Goal: Information Seeking & Learning: Learn about a topic

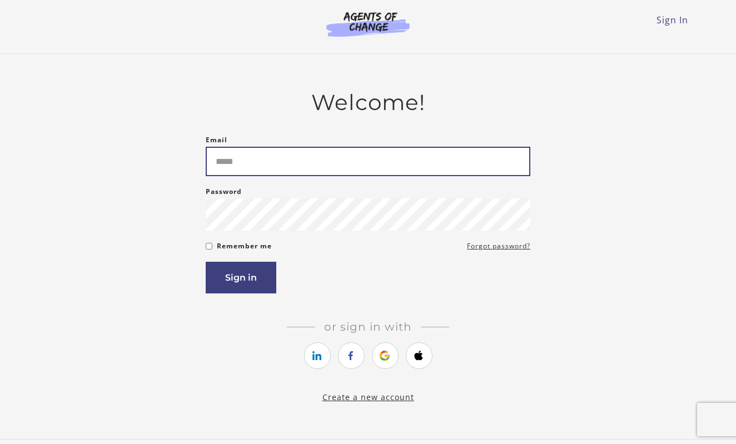
type input "**********"
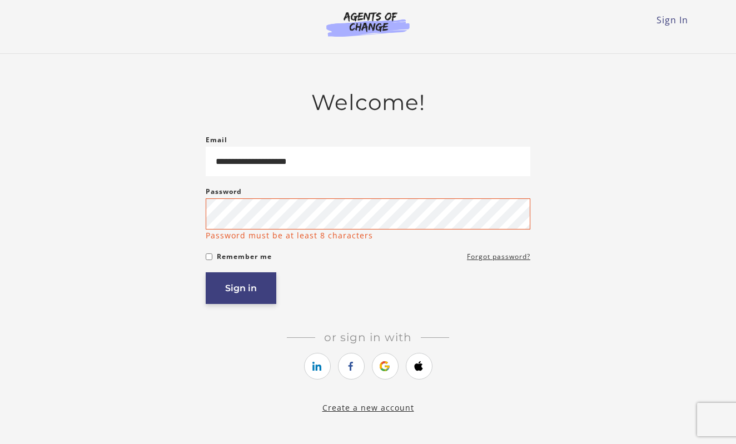
click at [243, 288] on button "Sign in" at bounding box center [241, 288] width 71 height 32
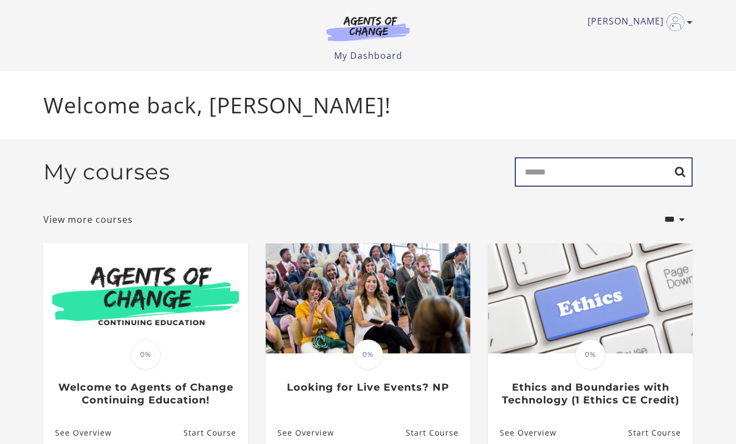
click at [551, 174] on input "Search" at bounding box center [604, 171] width 178 height 29
type input "**********"
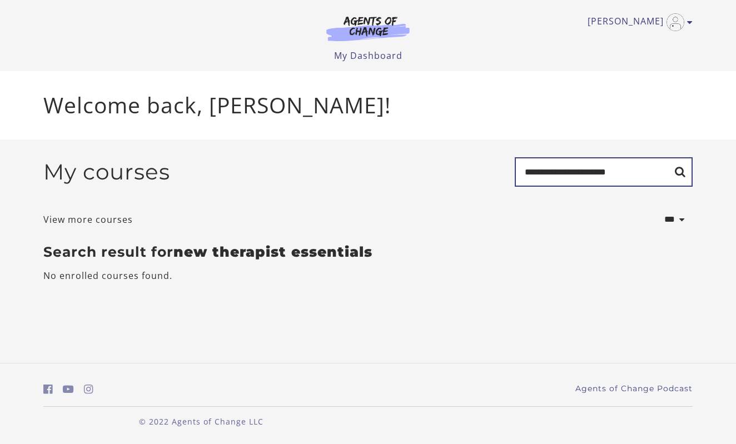
click at [626, 170] on input "**********" at bounding box center [604, 171] width 178 height 29
type input "*"
type input "**********"
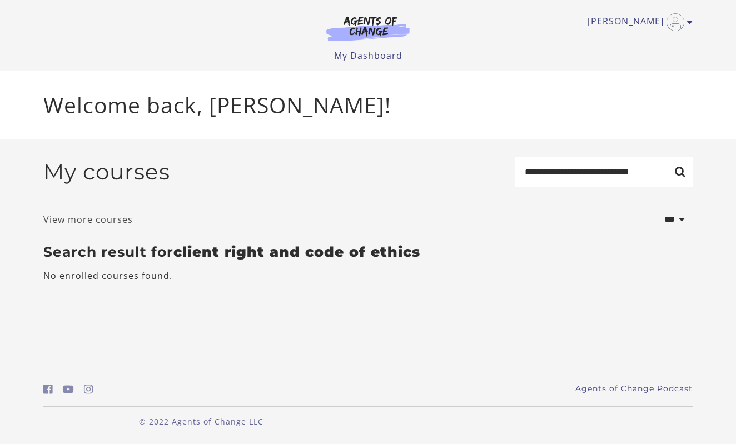
click at [114, 222] on link "View more courses" at bounding box center [88, 219] width 90 height 13
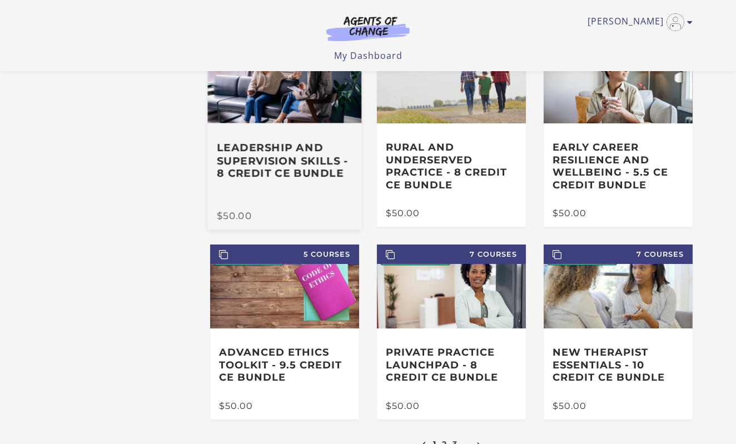
scroll to position [94, 0]
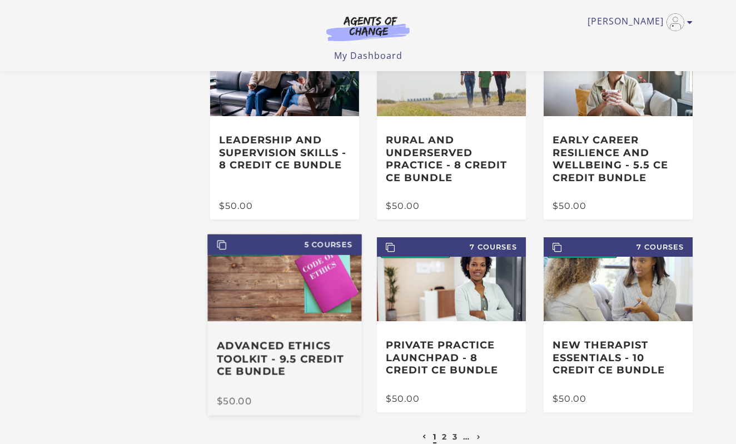
click at [307, 349] on h3 "Advanced Ethics Toolkit - 9.5 Credit CE Bundle" at bounding box center [285, 359] width 136 height 39
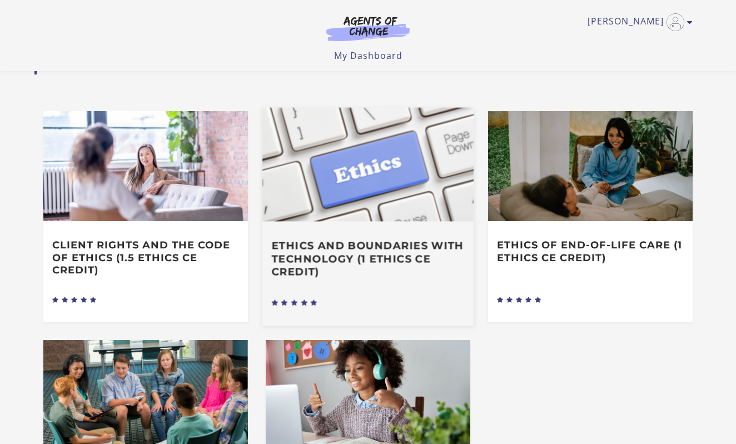
scroll to position [373, 0]
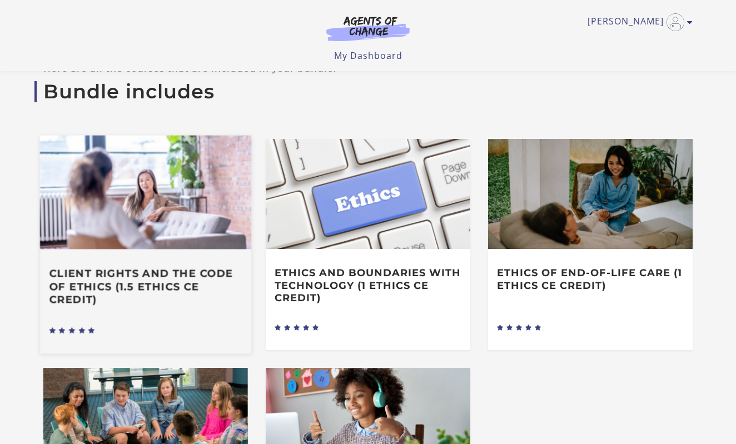
click at [169, 280] on h3 "Client Rights and the Code of Ethics (1.5 Ethics CE Credit)" at bounding box center [145, 286] width 193 height 39
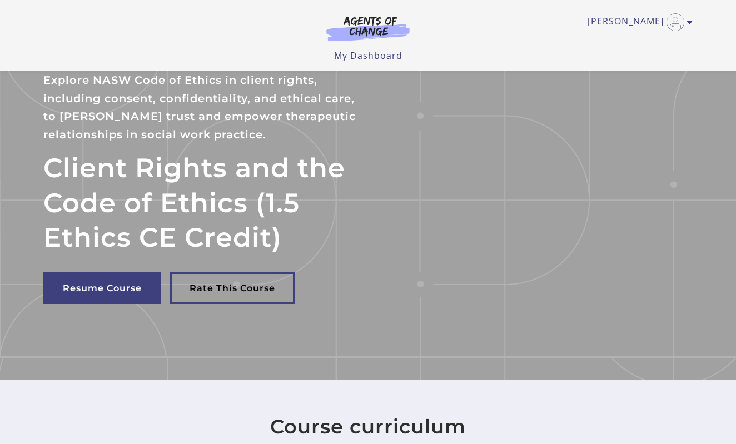
scroll to position [26, 0]
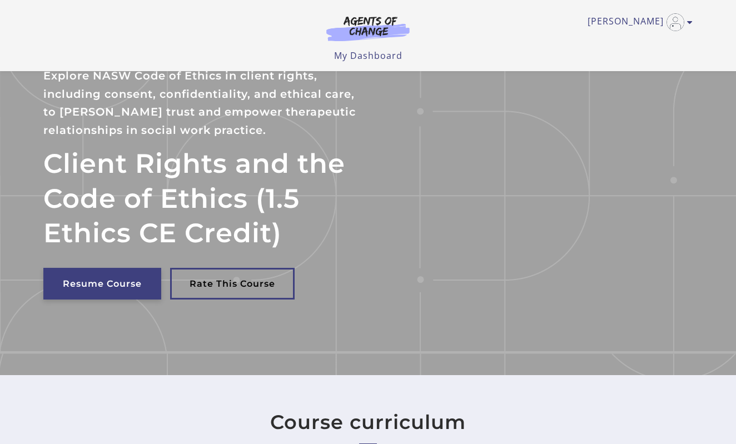
click at [136, 282] on link "Resume Course" at bounding box center [102, 284] width 118 height 32
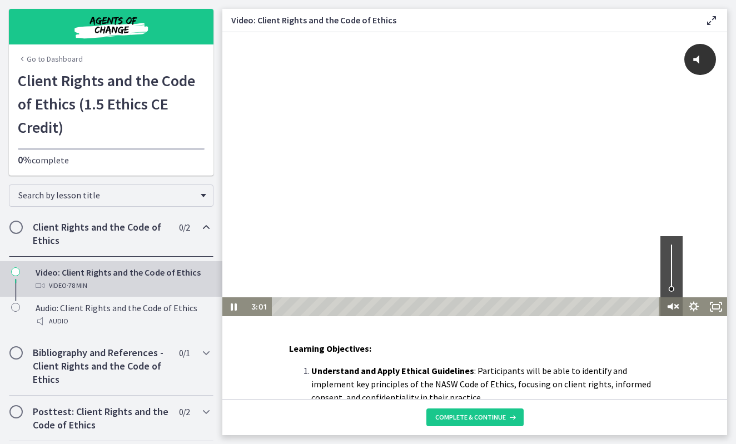
click at [672, 307] on icon "Unmute" at bounding box center [671, 306] width 6 height 7
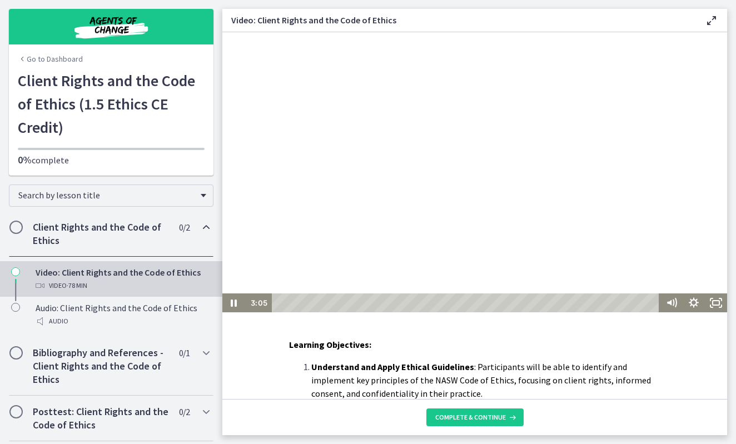
scroll to position [5, 0]
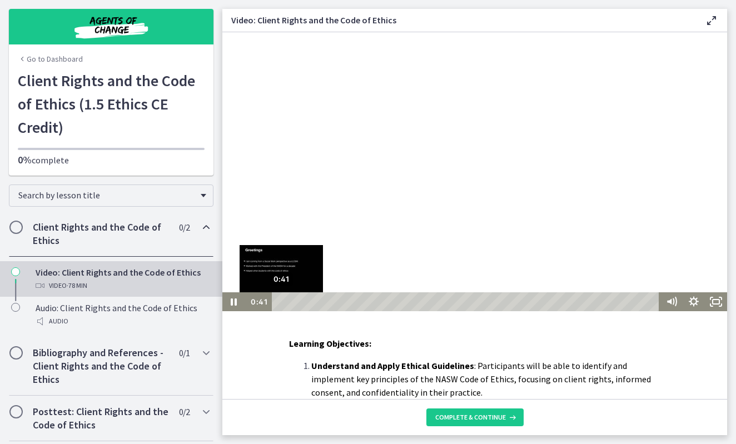
drag, startPoint x: 294, startPoint y: 299, endPoint x: 279, endPoint y: 299, distance: 14.5
click at [279, 299] on div "Playbar" at bounding box center [281, 302] width 6 height 6
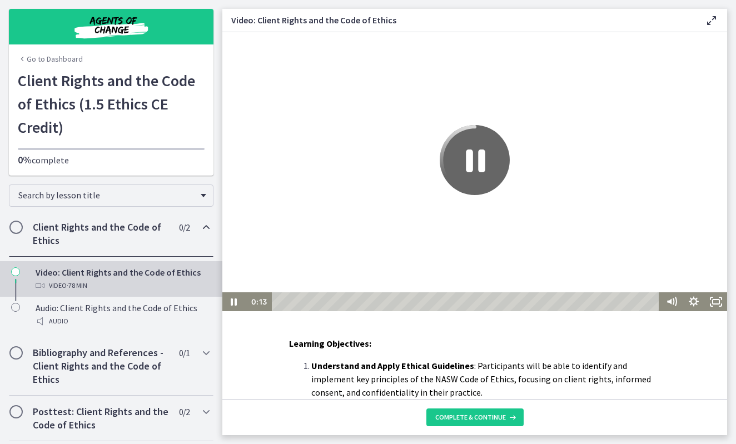
click at [475, 157] on icon "Pause" at bounding box center [475, 160] width 70 height 70
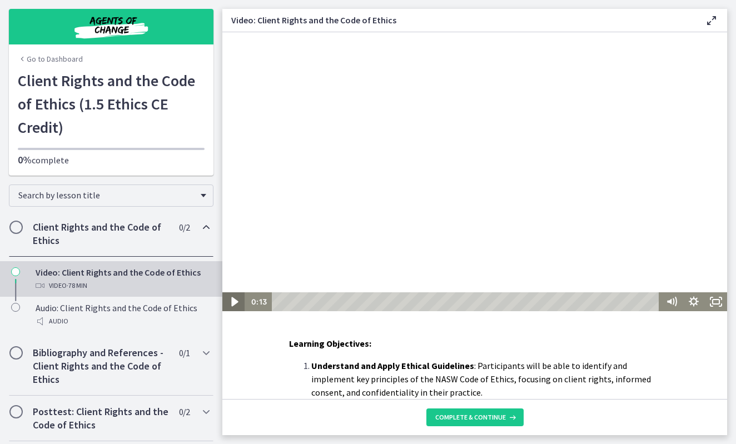
click at [235, 298] on icon "Play Video" at bounding box center [234, 301] width 27 height 23
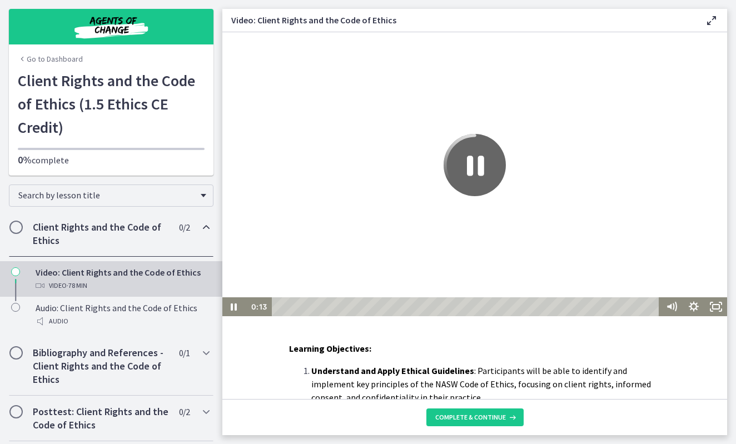
scroll to position [0, 0]
click at [477, 172] on icon "Pause" at bounding box center [475, 165] width 62 height 62
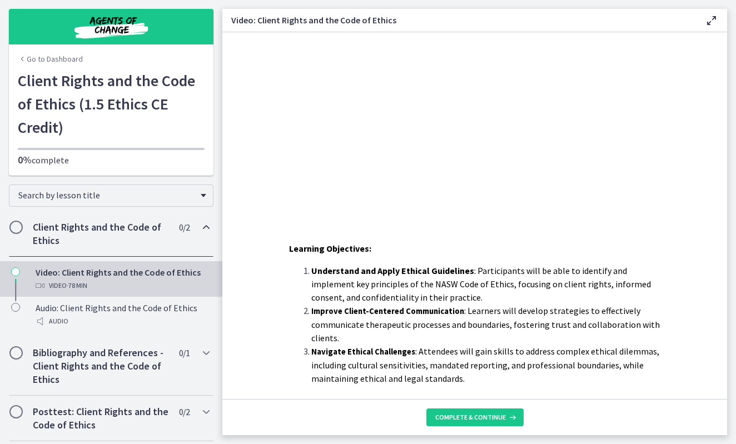
scroll to position [106, 0]
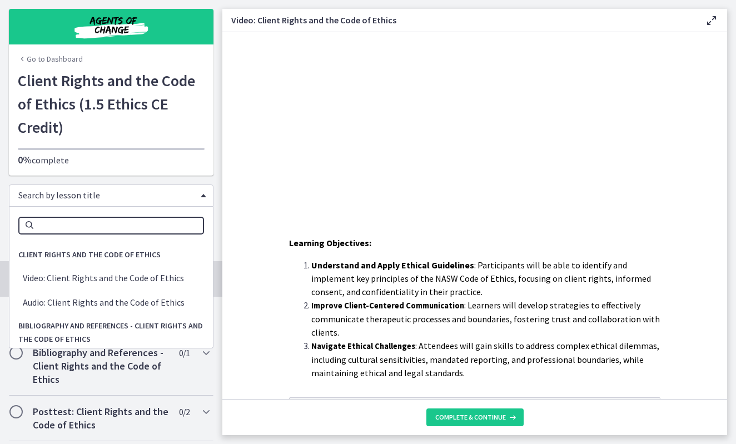
click at [205, 197] on span "Chapters" at bounding box center [204, 195] width 6 height 3
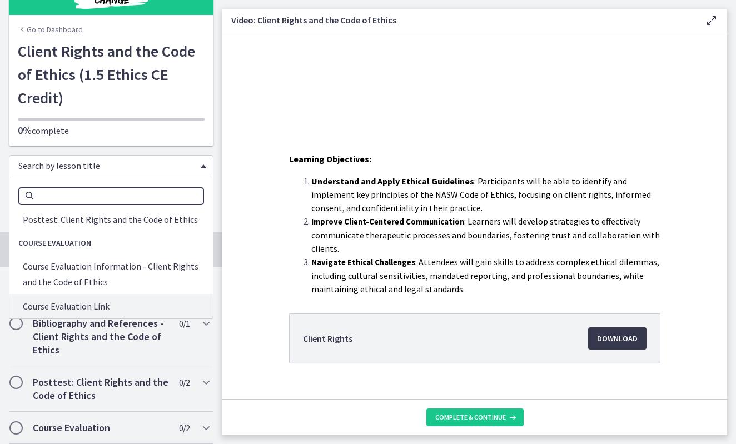
scroll to position [190, 0]
click at [616, 339] on span "Download Opens in a new window" at bounding box center [617, 337] width 41 height 13
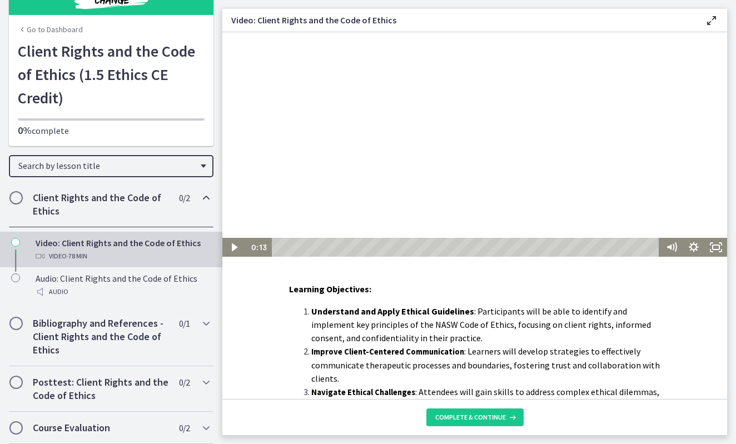
scroll to position [62, 0]
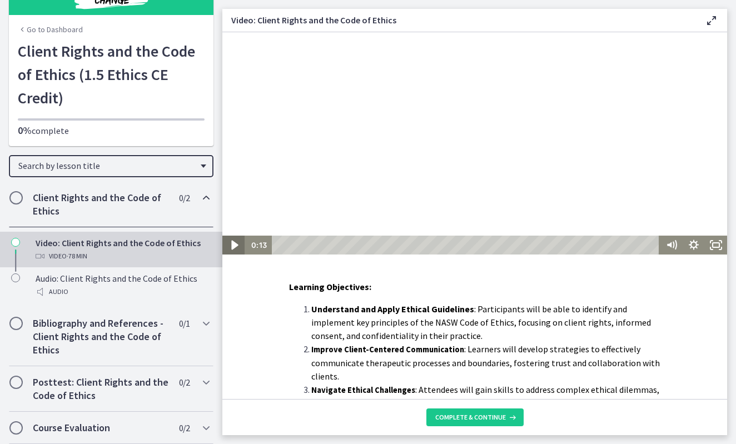
click at [234, 246] on icon "Play Video" at bounding box center [234, 244] width 7 height 9
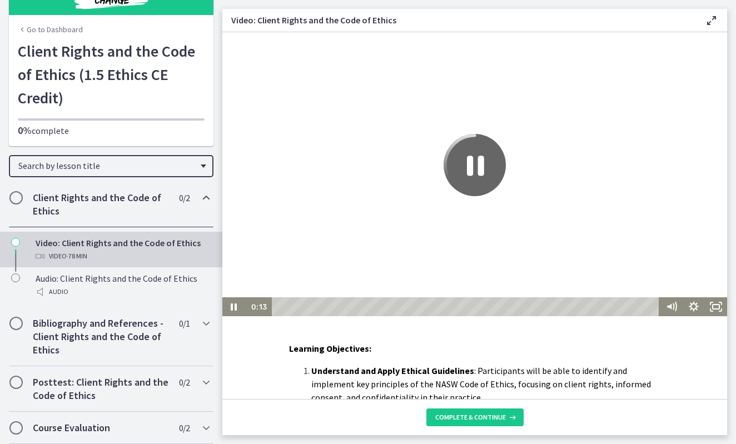
scroll to position [0, 0]
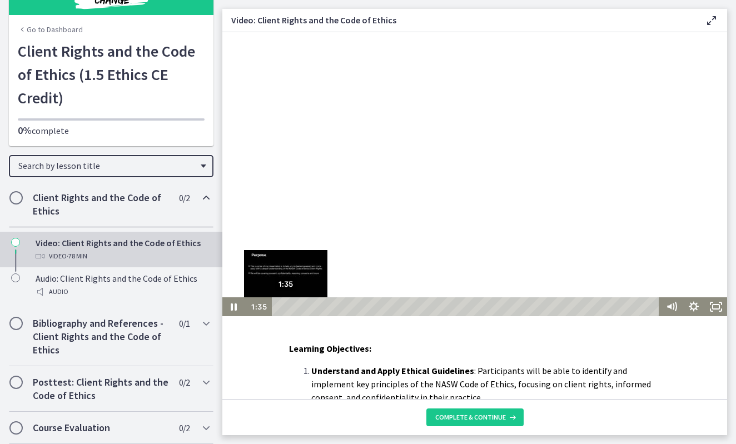
drag, startPoint x: 276, startPoint y: 307, endPoint x: 288, endPoint y: 306, distance: 12.3
click at [288, 306] on div "Playbar" at bounding box center [285, 307] width 6 height 6
drag, startPoint x: 298, startPoint y: 305, endPoint x: 288, endPoint y: 304, distance: 10.0
click at [288, 304] on div "Playbar" at bounding box center [289, 307] width 6 height 6
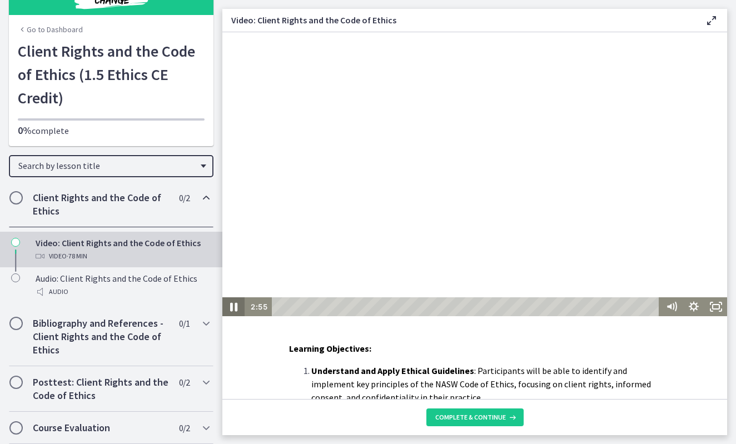
click at [237, 307] on icon "Pause" at bounding box center [233, 307] width 7 height 9
click at [234, 310] on icon "Play Video" at bounding box center [234, 306] width 7 height 9
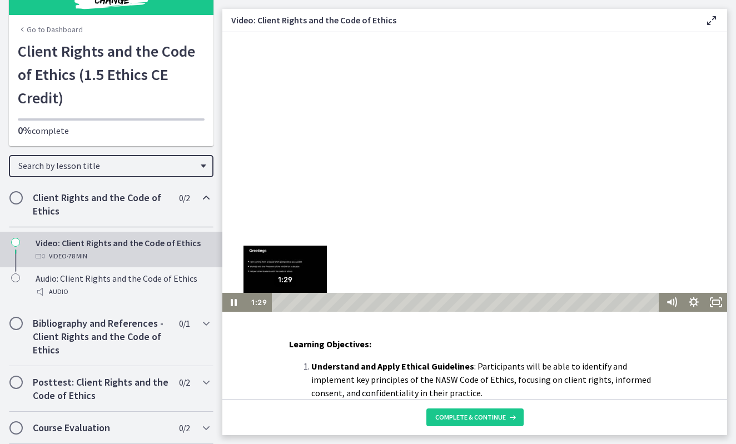
click at [285, 301] on div "Playbar" at bounding box center [285, 302] width 6 height 6
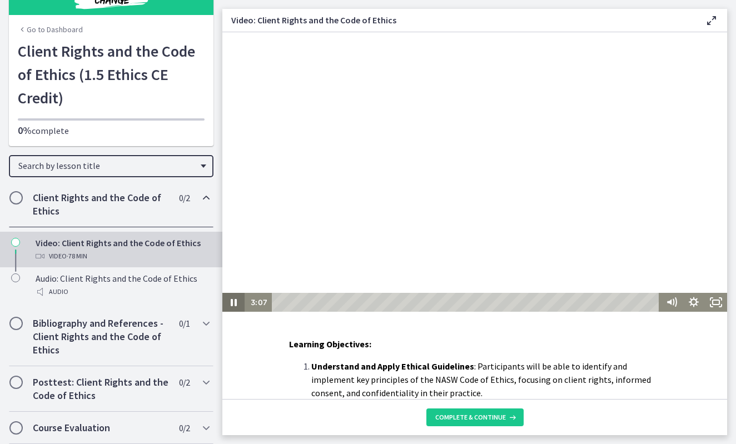
click at [237, 302] on icon "Pause" at bounding box center [234, 302] width 6 height 7
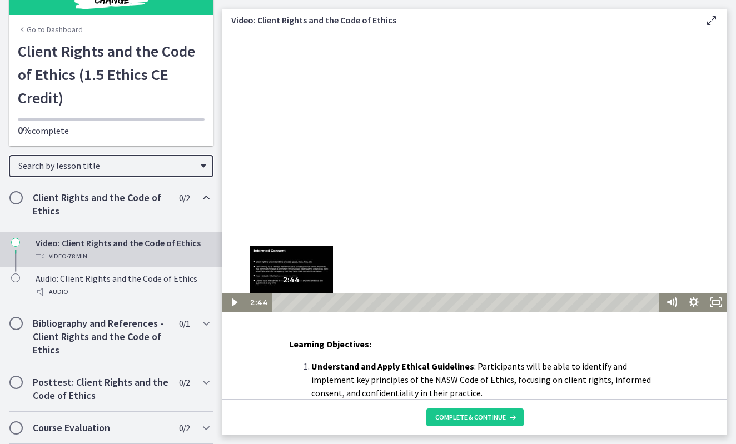
click at [291, 301] on div "Playbar" at bounding box center [291, 302] width 6 height 6
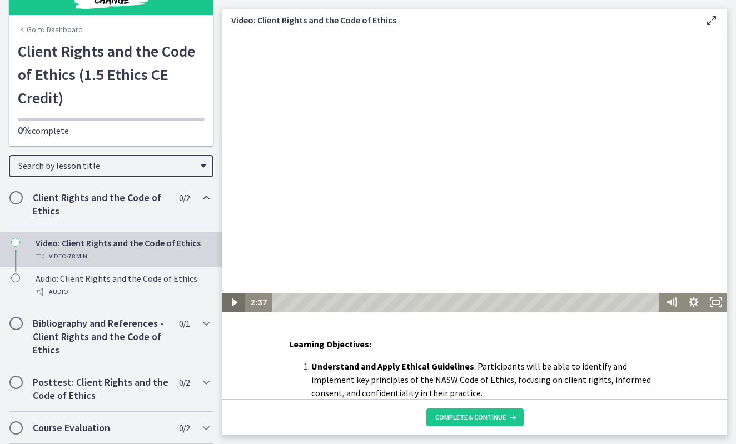
click at [236, 301] on icon "Play Video" at bounding box center [234, 303] width 6 height 8
click at [236, 298] on icon "Pause" at bounding box center [233, 302] width 22 height 19
click at [233, 300] on icon "Play Video" at bounding box center [234, 301] width 7 height 9
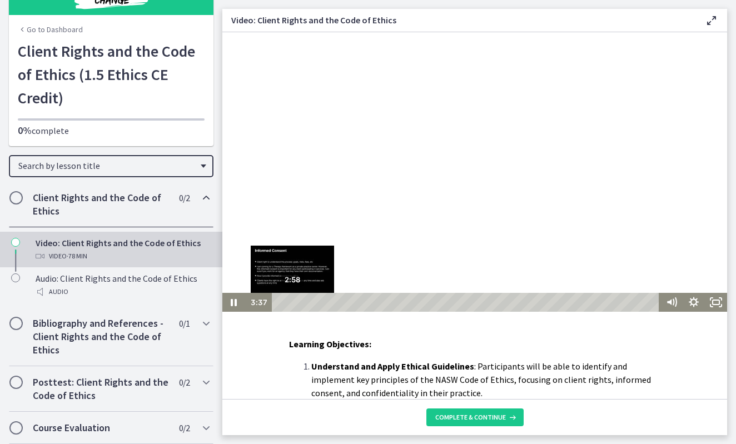
click at [292, 304] on div "Playbar" at bounding box center [295, 302] width 6 height 6
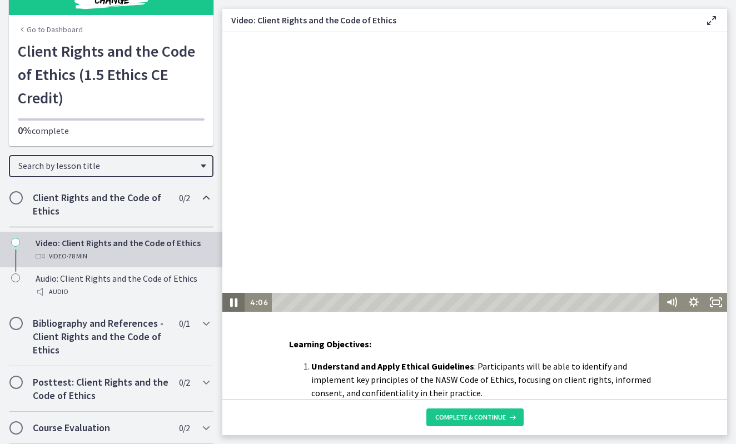
click at [232, 305] on icon "Pause" at bounding box center [233, 303] width 7 height 9
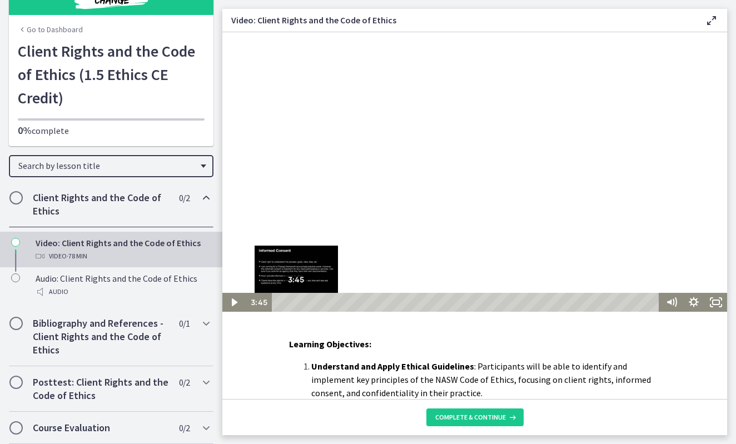
click at [296, 303] on div "Playbar" at bounding box center [296, 302] width 6 height 6
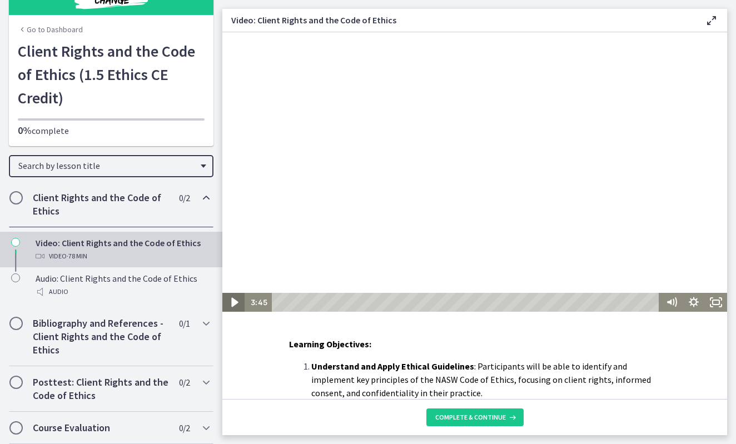
click at [236, 300] on icon "Play Video" at bounding box center [234, 302] width 27 height 23
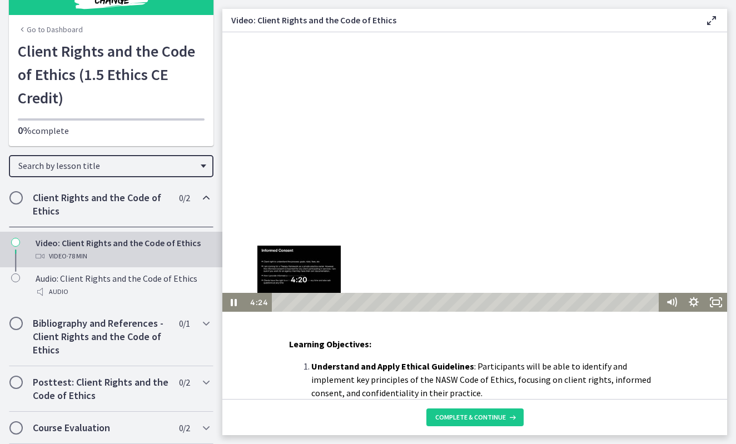
click at [299, 302] on div "Playbar" at bounding box center [299, 302] width 6 height 6
click at [295, 303] on div "3:32" at bounding box center [467, 302] width 379 height 19
click at [291, 302] on div "2:44" at bounding box center [467, 302] width 379 height 19
click at [294, 300] on div "3:18" at bounding box center [467, 302] width 379 height 19
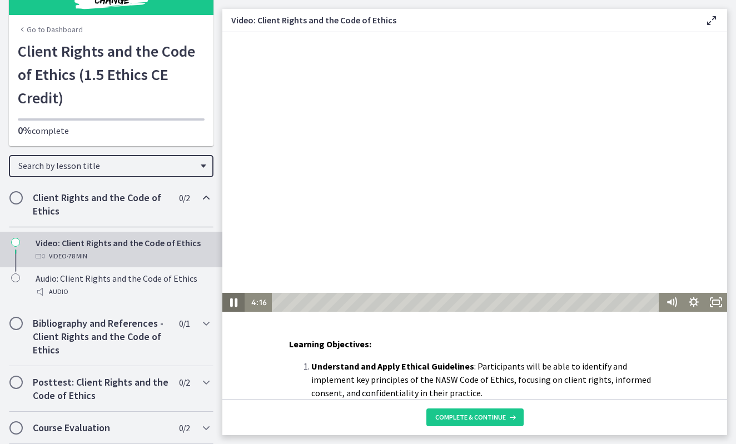
click at [239, 298] on icon "Pause" at bounding box center [233, 302] width 27 height 23
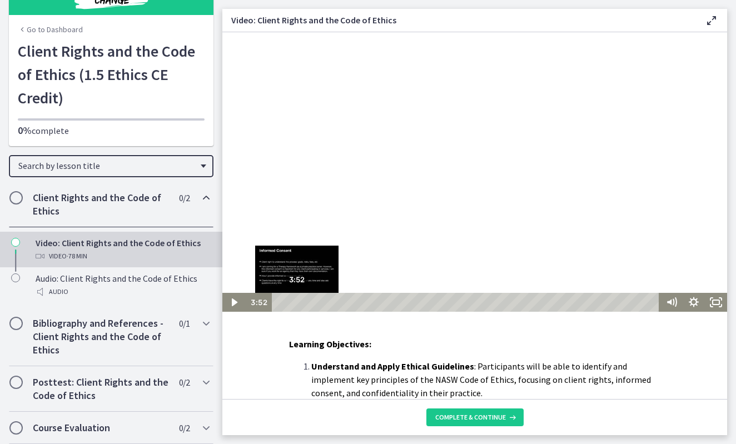
click at [297, 301] on div "Playbar" at bounding box center [297, 302] width 6 height 6
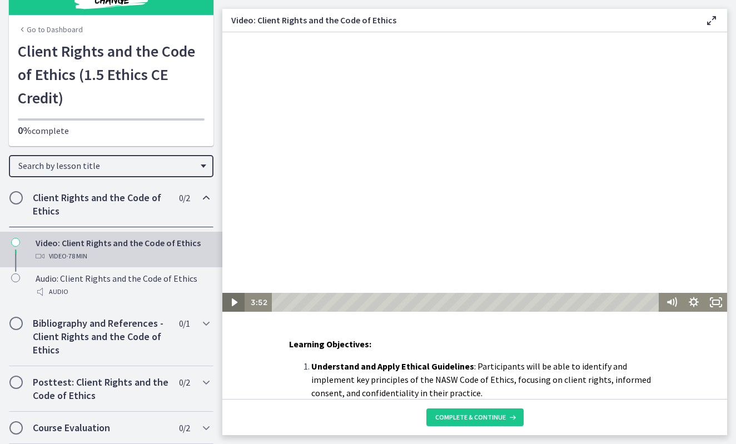
click at [231, 301] on icon "Play Video" at bounding box center [234, 302] width 22 height 19
click at [237, 301] on icon "Pause" at bounding box center [234, 302] width 6 height 7
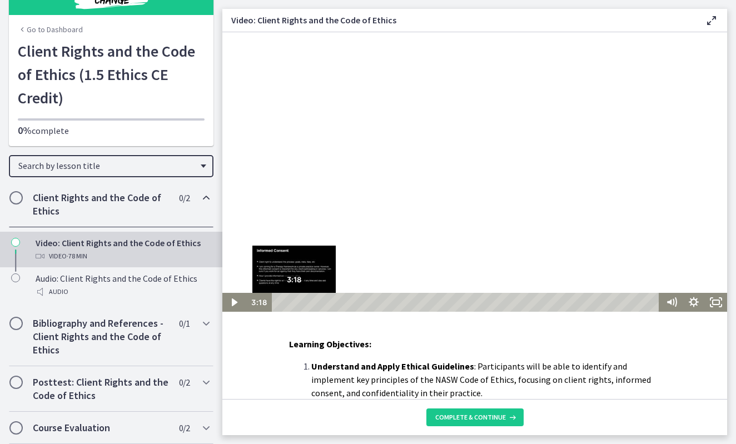
click at [294, 306] on div "3:18" at bounding box center [467, 302] width 379 height 19
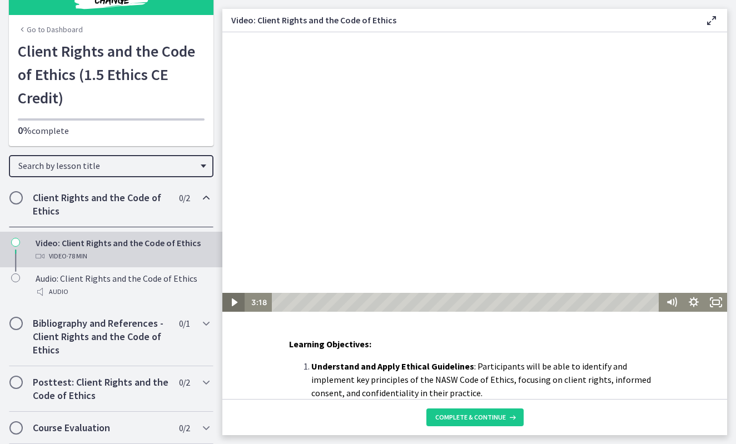
click at [239, 296] on icon "Play Video" at bounding box center [234, 302] width 22 height 19
click at [238, 302] on icon "Pause" at bounding box center [233, 302] width 27 height 23
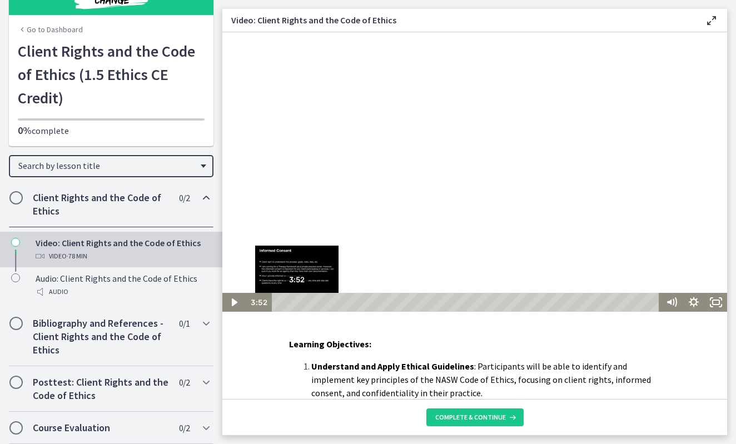
click at [297, 301] on div "Playbar" at bounding box center [297, 302] width 6 height 6
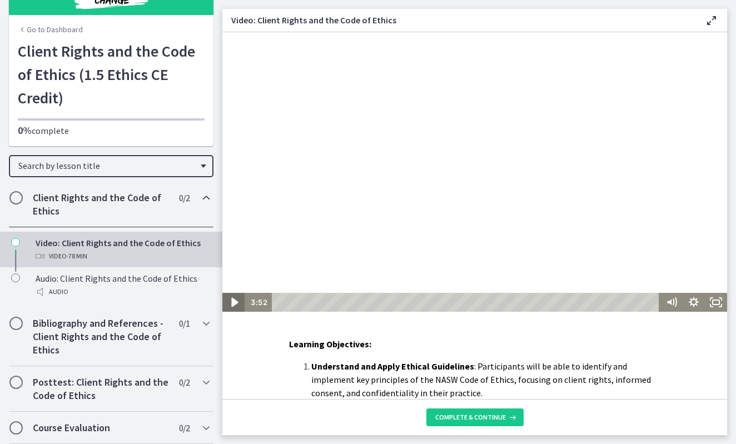
click at [240, 299] on icon "Play Video" at bounding box center [234, 302] width 27 height 23
click at [237, 298] on icon "Pause" at bounding box center [233, 302] width 22 height 19
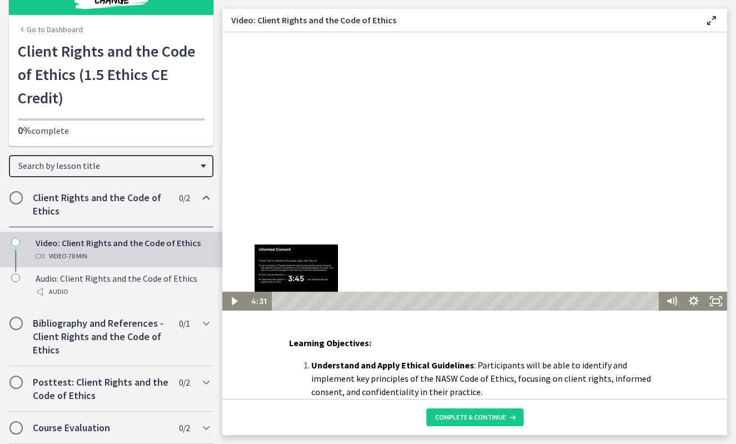
click at [297, 301] on div "Playbar" at bounding box center [300, 301] width 6 height 6
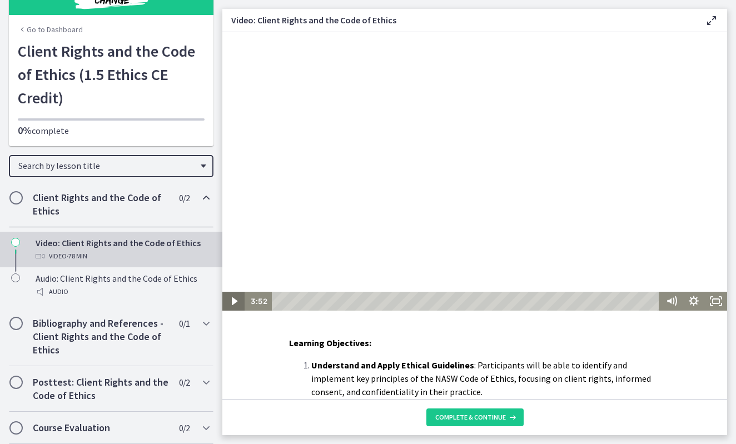
click at [231, 297] on icon "Play Video" at bounding box center [234, 301] width 22 height 19
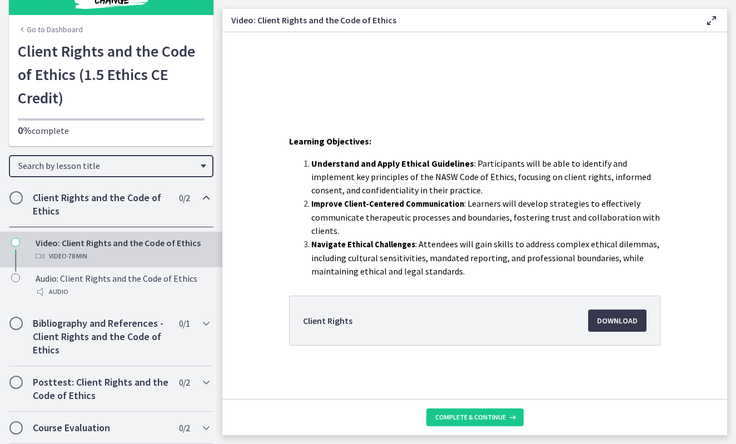
scroll to position [0, 0]
click at [363, 322] on li "Client Rights Download Opens in a new window" at bounding box center [474, 321] width 371 height 50
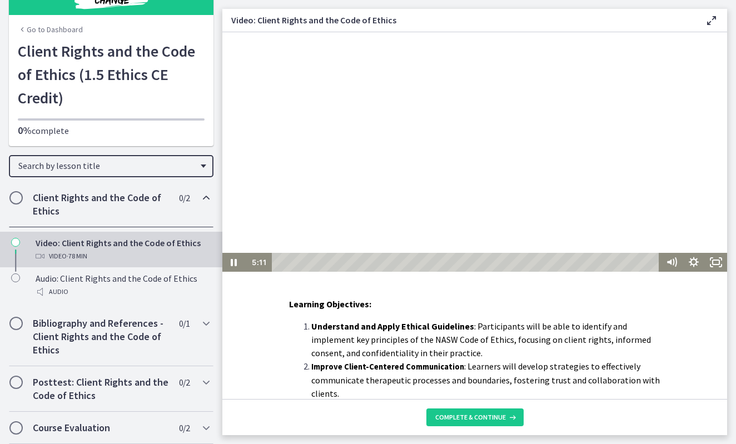
scroll to position [17, 0]
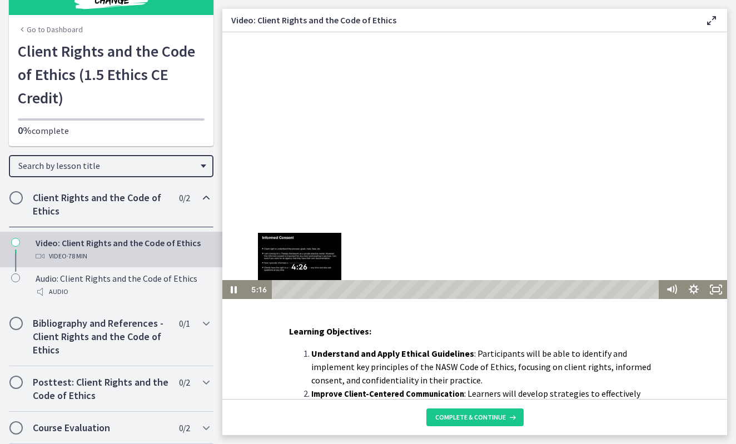
click at [300, 290] on div "4:26" at bounding box center [467, 289] width 379 height 19
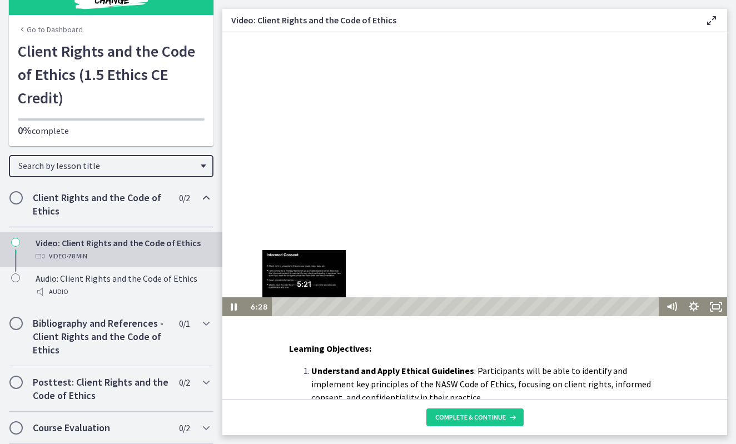
scroll to position [0, 0]
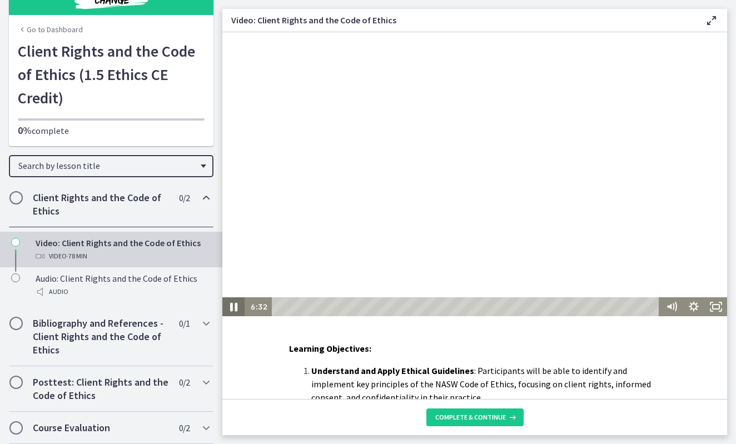
click at [234, 302] on icon "Pause" at bounding box center [233, 306] width 27 height 23
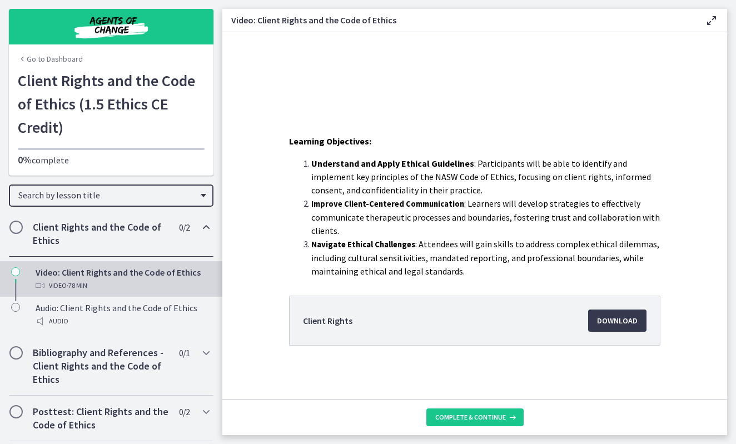
click at [151, 226] on h2 "Client Rights and the Code of Ethics" at bounding box center [101, 234] width 136 height 27
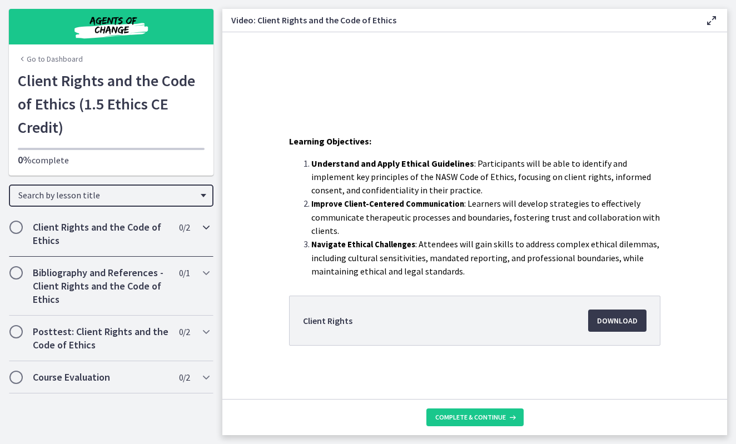
click at [202, 226] on icon "Chapters" at bounding box center [206, 227] width 13 height 13
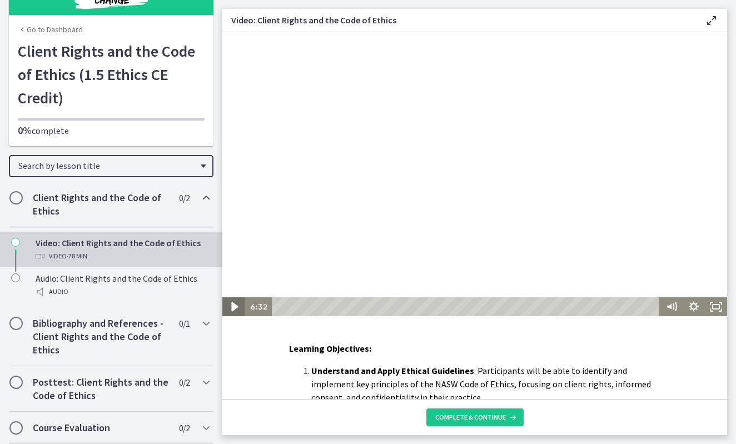
click at [236, 307] on icon "Play Video" at bounding box center [234, 306] width 7 height 9
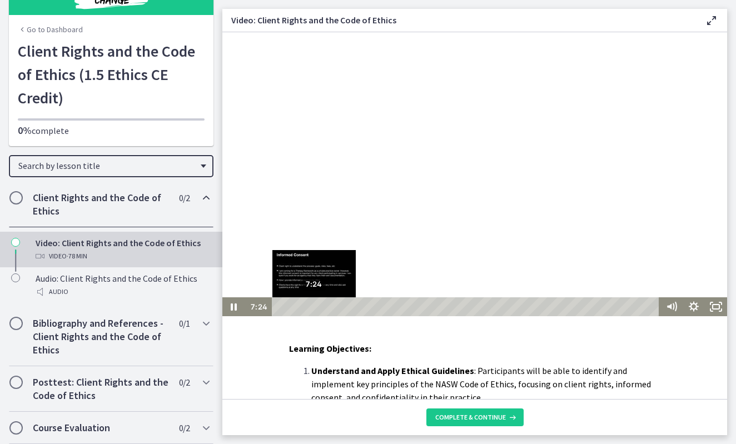
click at [314, 305] on div "Playbar" at bounding box center [314, 307] width 6 height 6
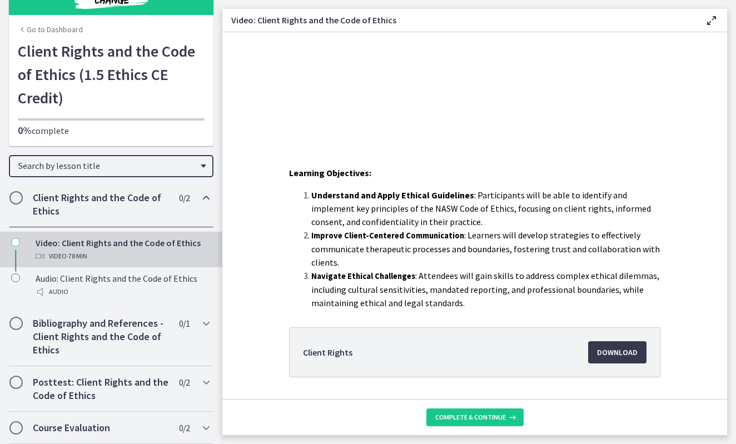
click at [97, 238] on div "Video: Client Rights and the Code of Ethics Video · 78 min" at bounding box center [122, 249] width 173 height 27
click at [114, 250] on div "Video · 78 min" at bounding box center [122, 256] width 173 height 13
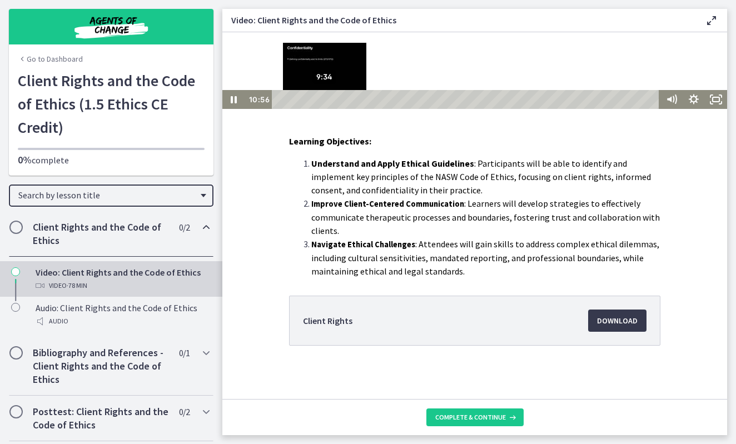
click at [325, 100] on div "9:34" at bounding box center [467, 99] width 379 height 19
click at [319, 100] on div "8:26" at bounding box center [467, 99] width 379 height 19
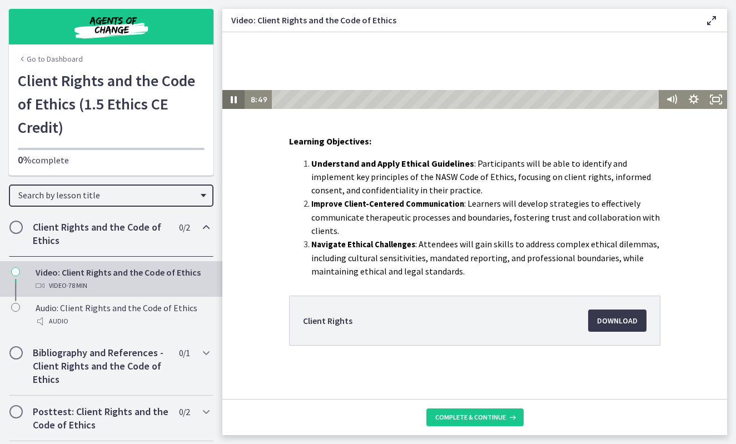
click at [235, 101] on icon "Pause" at bounding box center [234, 99] width 6 height 7
